Goal: Task Accomplishment & Management: Use online tool/utility

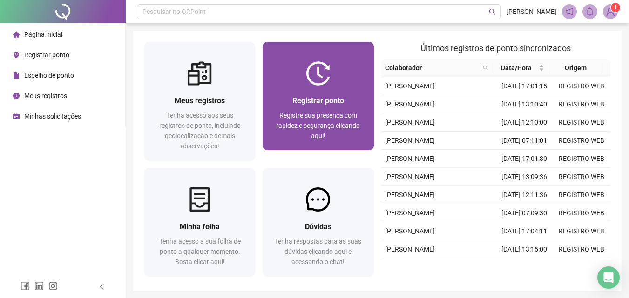
click at [315, 95] on div "Registrar ponto" at bounding box center [318, 101] width 88 height 12
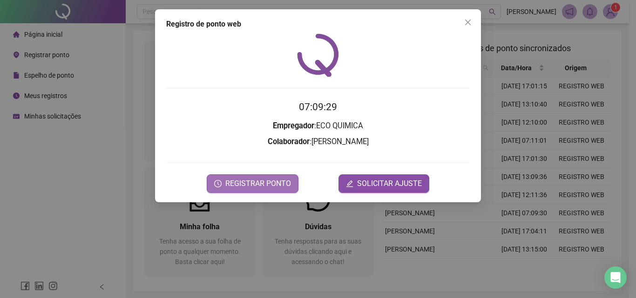
click at [257, 184] on span "REGISTRAR PONTO" at bounding box center [258, 183] width 66 height 11
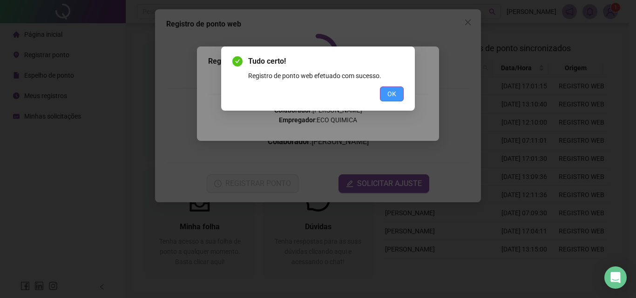
click at [396, 93] on span "OK" at bounding box center [391, 94] width 9 height 10
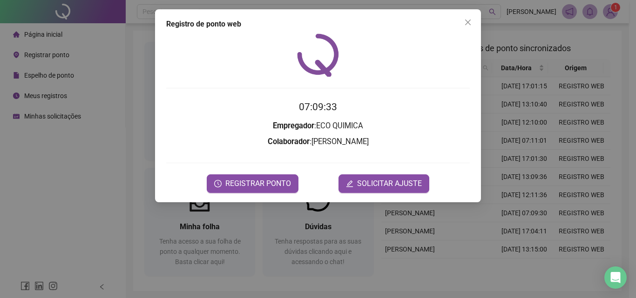
click at [608, 13] on div "Registro de ponto web 07:09:33 Empregador : ECO QUIMICA Colaborador : [PERSON_N…" at bounding box center [318, 149] width 636 height 298
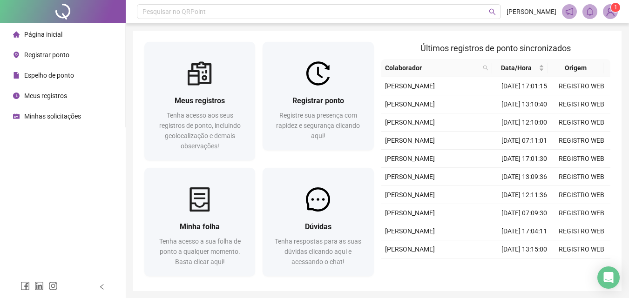
click at [609, 12] on img at bounding box center [610, 12] width 14 height 14
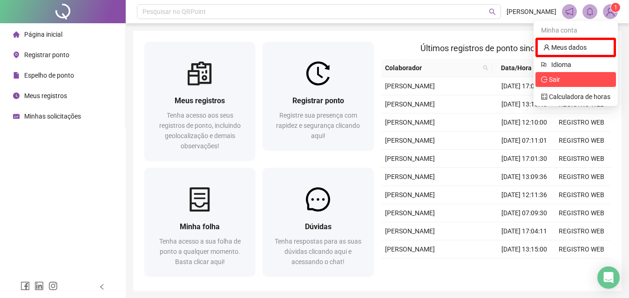
click at [584, 76] on span "Sair" at bounding box center [575, 79] width 69 height 10
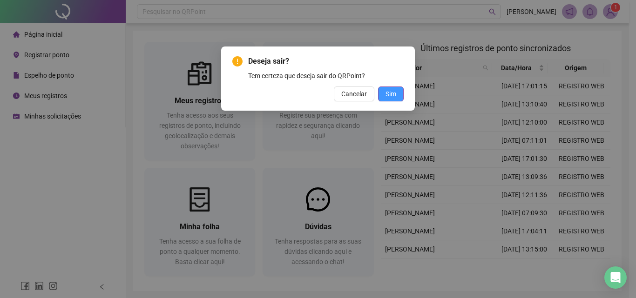
click at [400, 93] on button "Sim" at bounding box center [391, 94] width 26 height 15
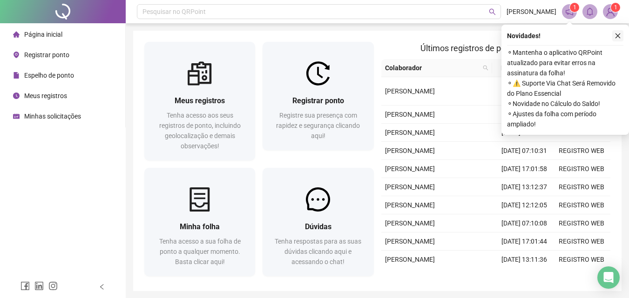
click at [617, 36] on icon "close" at bounding box center [618, 36] width 7 height 7
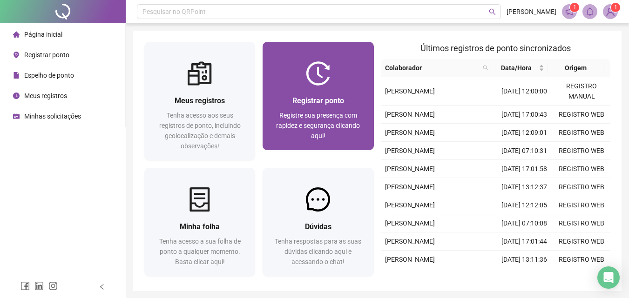
click at [325, 96] on span "Registrar ponto" at bounding box center [318, 100] width 52 height 9
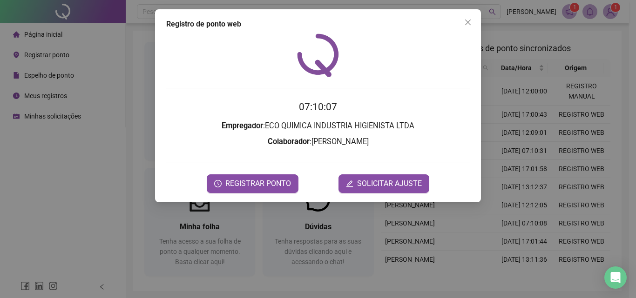
click at [566, 213] on div "Registro de ponto web 07:10:07 Empregador : ECO QUIMICA INDUSTRIA HIGIENISTA LT…" at bounding box center [318, 149] width 636 height 298
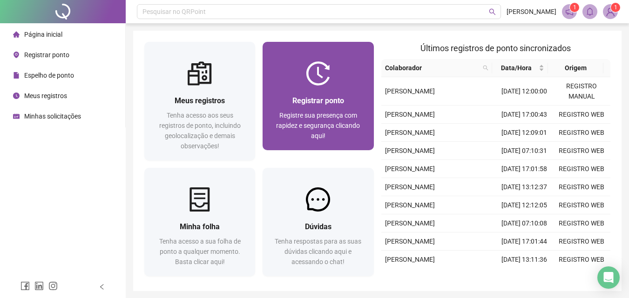
click at [330, 115] on span "Registre sua presença com rapidez e segurança clicando aqui!" at bounding box center [318, 126] width 84 height 28
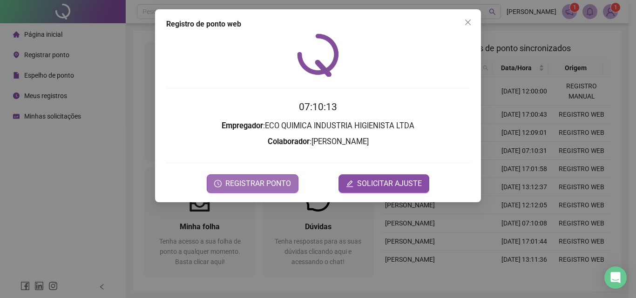
click at [254, 183] on span "REGISTRAR PONTO" at bounding box center [258, 183] width 66 height 11
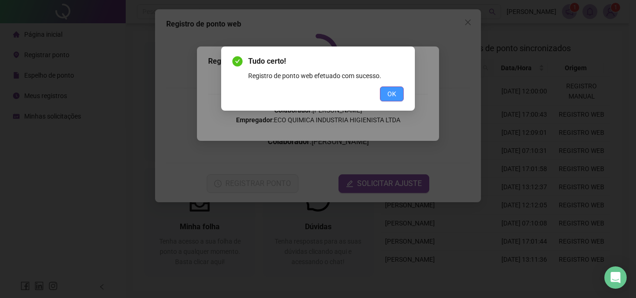
click at [393, 96] on span "OK" at bounding box center [391, 94] width 9 height 10
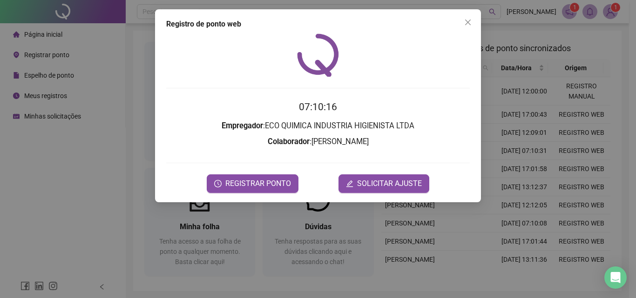
click at [613, 16] on div "Registro de ponto web 07:10:16 Empregador : ECO QUIMICA INDUSTRIA HIGIENISTA LT…" at bounding box center [318, 149] width 636 height 298
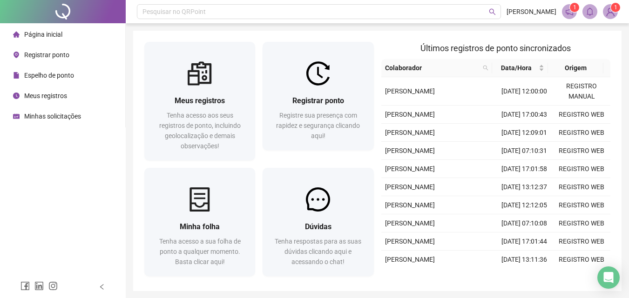
click at [609, 11] on img at bounding box center [610, 12] width 14 height 14
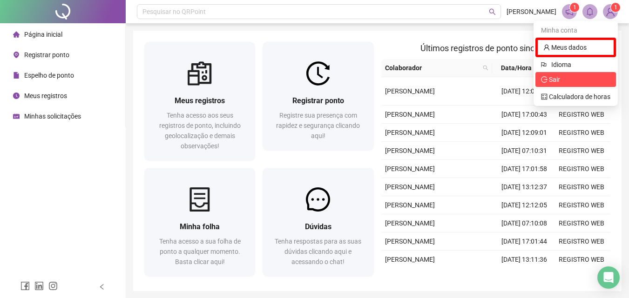
click at [556, 78] on span "Sair" at bounding box center [554, 79] width 11 height 7
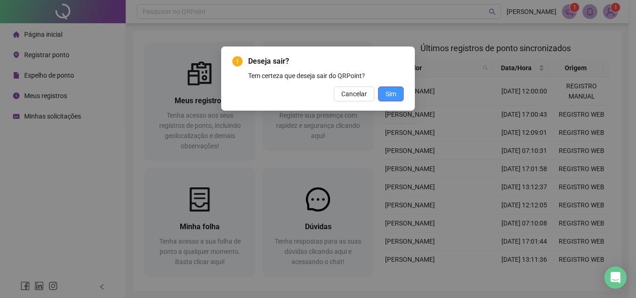
click at [398, 93] on button "Sim" at bounding box center [391, 94] width 26 height 15
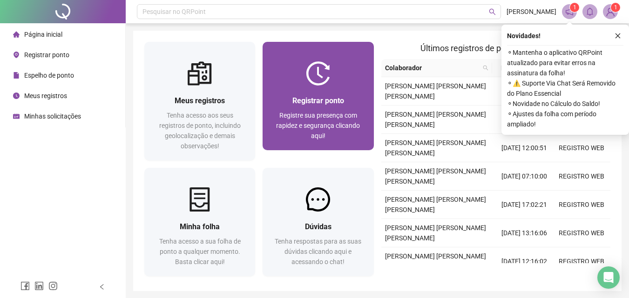
click at [314, 95] on div "Registrar ponto Registre sua presença com rapidez e segurança clicando aqui!" at bounding box center [318, 118] width 111 height 65
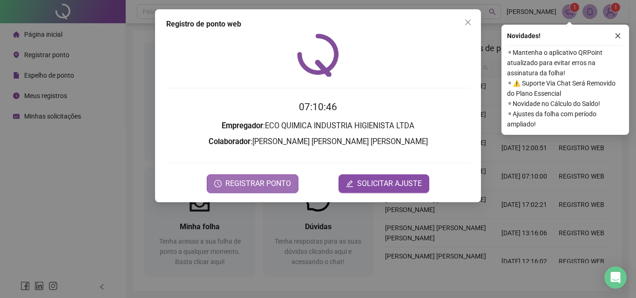
click at [267, 182] on span "REGISTRAR PONTO" at bounding box center [258, 183] width 66 height 11
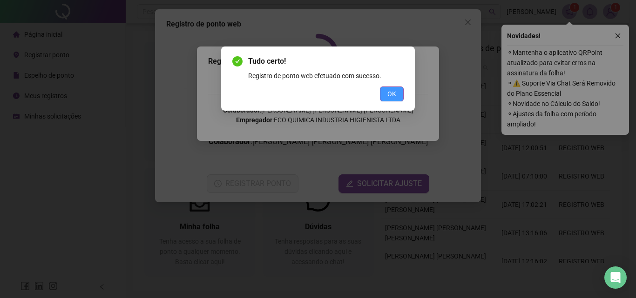
click at [390, 94] on span "OK" at bounding box center [391, 94] width 9 height 10
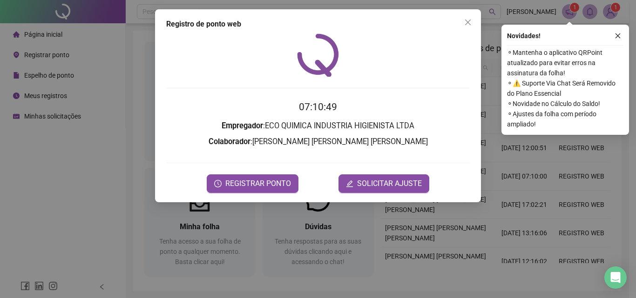
click at [611, 11] on div "Registro de ponto web 07:10:49 Empregador : ECO QUIMICA INDUSTRIA HIGIENISTA LT…" at bounding box center [318, 149] width 636 height 298
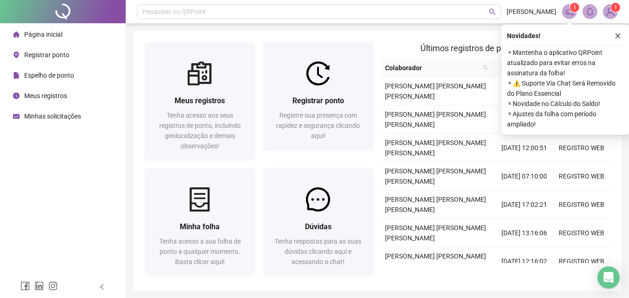
click at [611, 11] on img at bounding box center [610, 12] width 14 height 14
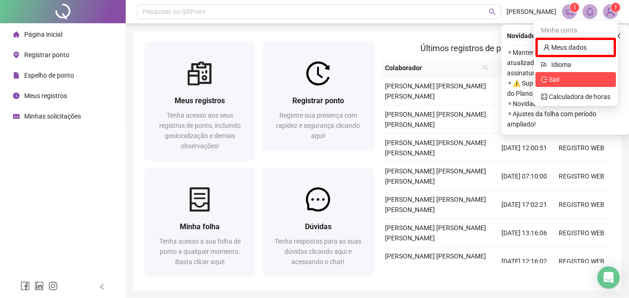
click at [579, 81] on span "Sair" at bounding box center [575, 79] width 69 height 10
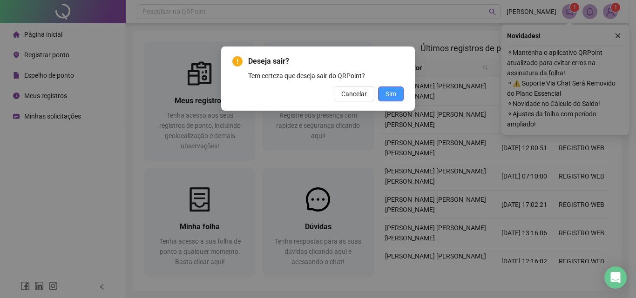
click at [392, 89] on span "Sim" at bounding box center [391, 94] width 11 height 10
